Goal: Check status: Check status

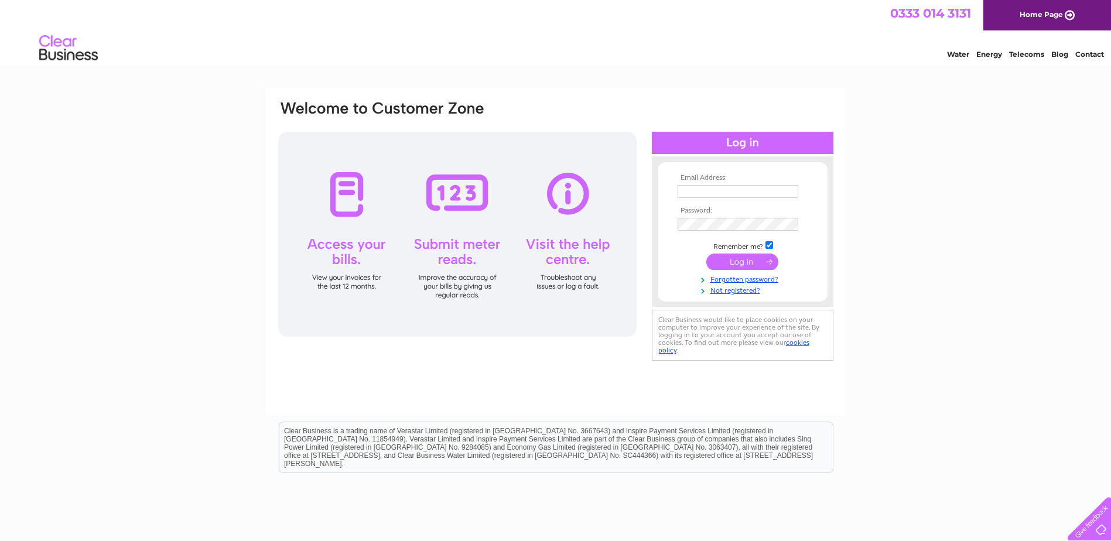
type input "[EMAIL_ADDRESS][DOMAIN_NAME]"
click at [756, 255] on input "submit" at bounding box center [742, 262] width 72 height 16
click at [755, 256] on input "submit" at bounding box center [742, 262] width 72 height 16
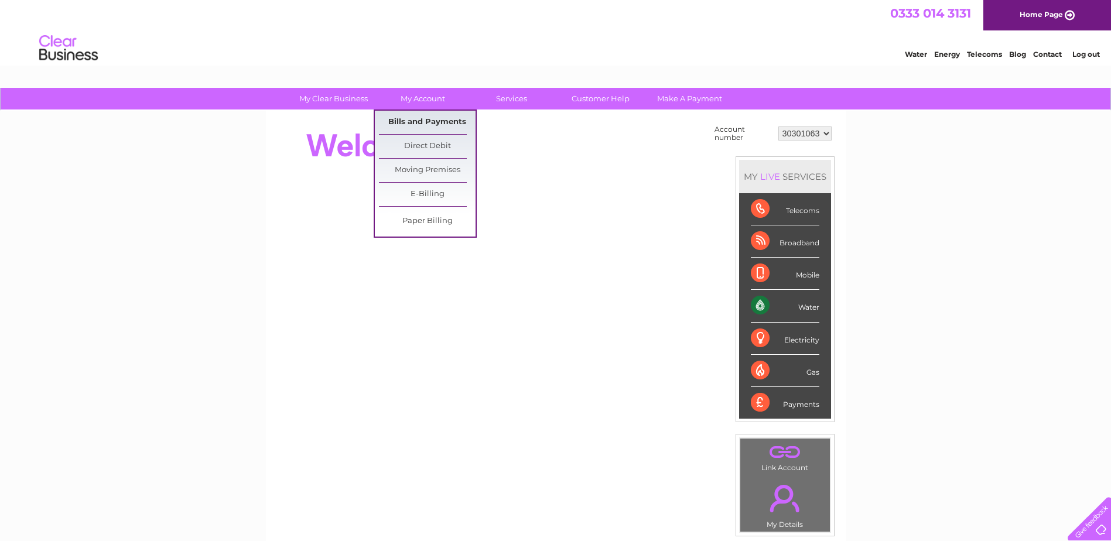
click at [430, 116] on link "Bills and Payments" at bounding box center [427, 122] width 97 height 23
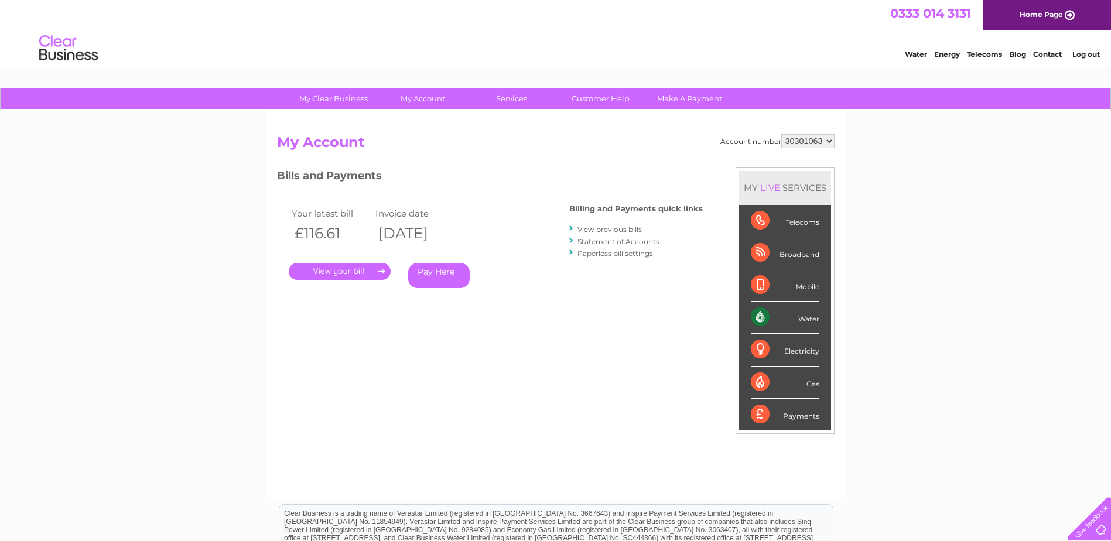
click at [362, 273] on link "." at bounding box center [340, 271] width 102 height 17
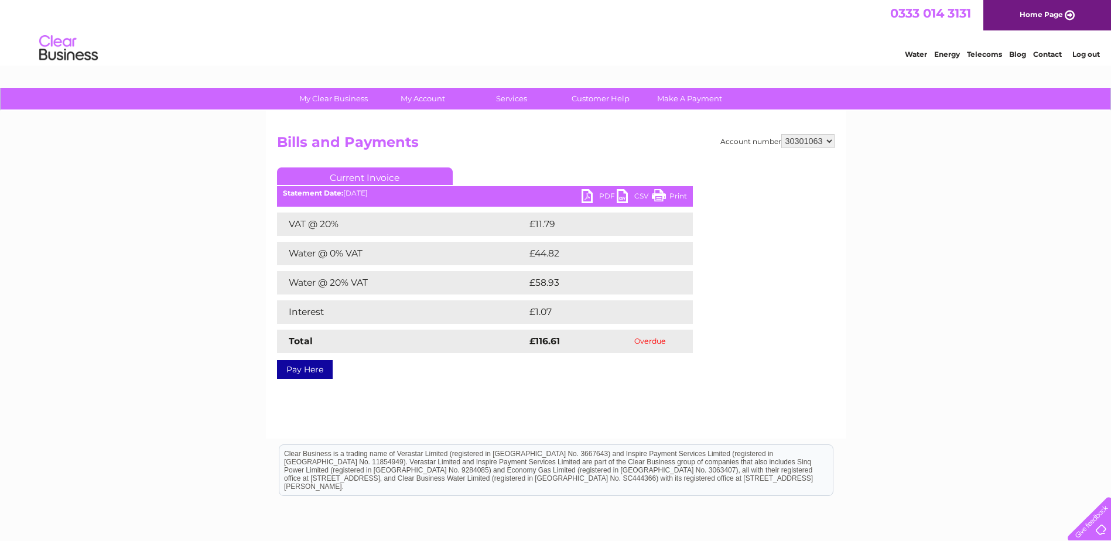
click at [600, 194] on link "PDF" at bounding box center [598, 197] width 35 height 17
drag, startPoint x: 348, startPoint y: 194, endPoint x: 381, endPoint y: 194, distance: 32.8
click at [381, 194] on div "Statement Date: 02/09/2025" at bounding box center [485, 193] width 416 height 8
